Goal: Information Seeking & Learning: Understand process/instructions

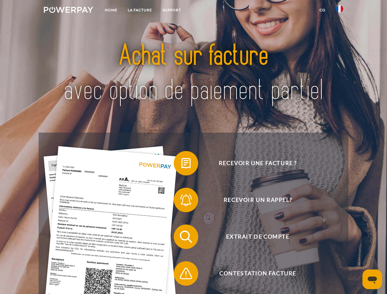
click at [68, 11] on img at bounding box center [68, 10] width 49 height 6
click at [339, 11] on img at bounding box center [339, 8] width 7 height 7
click at [322, 10] on link "CG" at bounding box center [322, 10] width 16 height 11
click at [181, 164] on span at bounding box center [176, 163] width 31 height 31
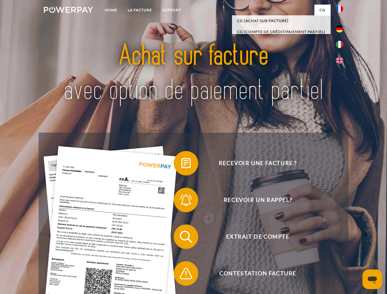
click at [181, 201] on span at bounding box center [176, 200] width 31 height 31
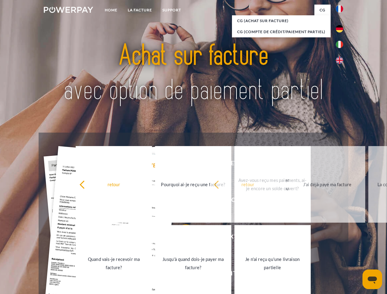
click at [181, 238] on link "Jusqu'à quand dois-je payer ma facture?" at bounding box center [193, 263] width 76 height 77
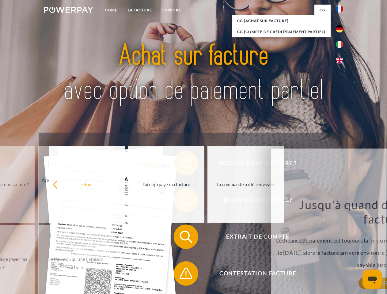
click at [181, 275] on span at bounding box center [176, 273] width 31 height 31
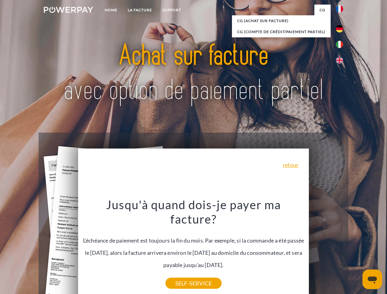
click at [372, 279] on icon "Ouvrir la fenêtre de messagerie" at bounding box center [372, 280] width 9 height 7
